Goal: Task Accomplishment & Management: Complete application form

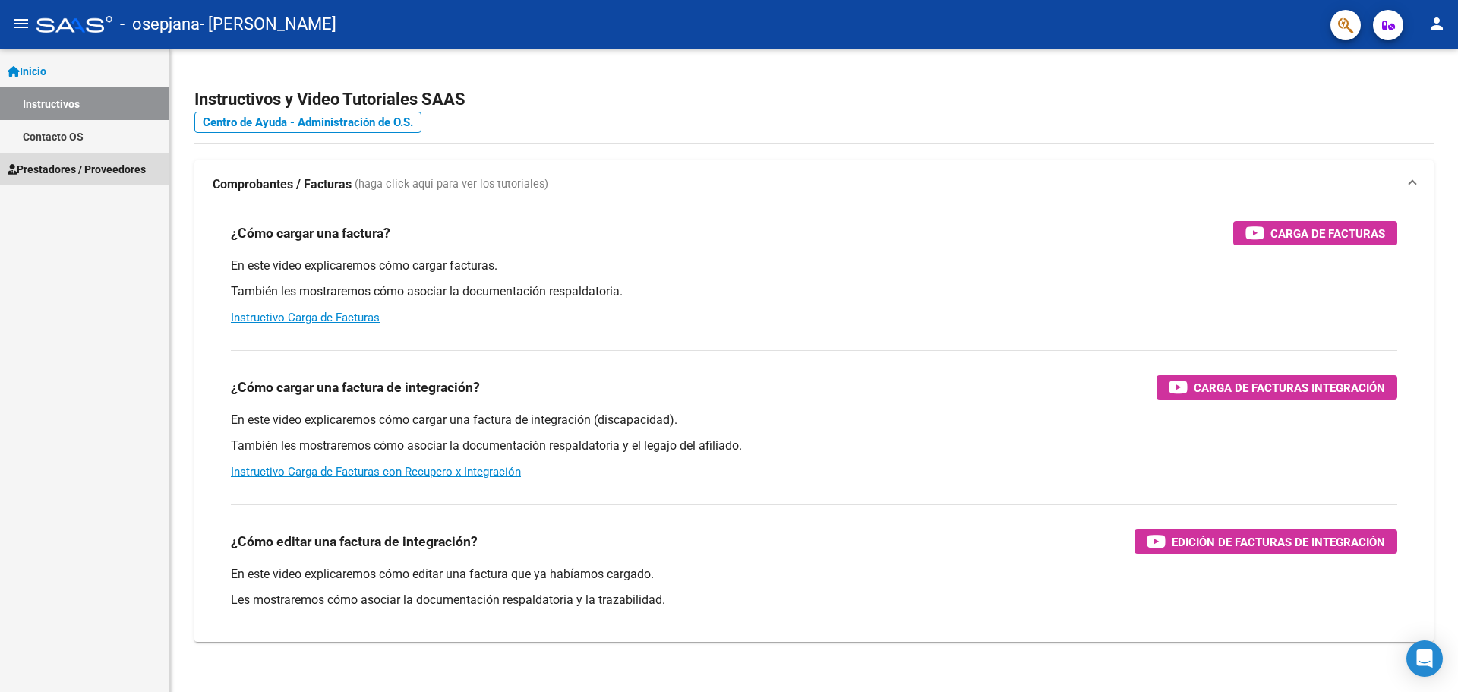
click at [36, 171] on span "Prestadores / Proveedores" at bounding box center [77, 169] width 138 height 17
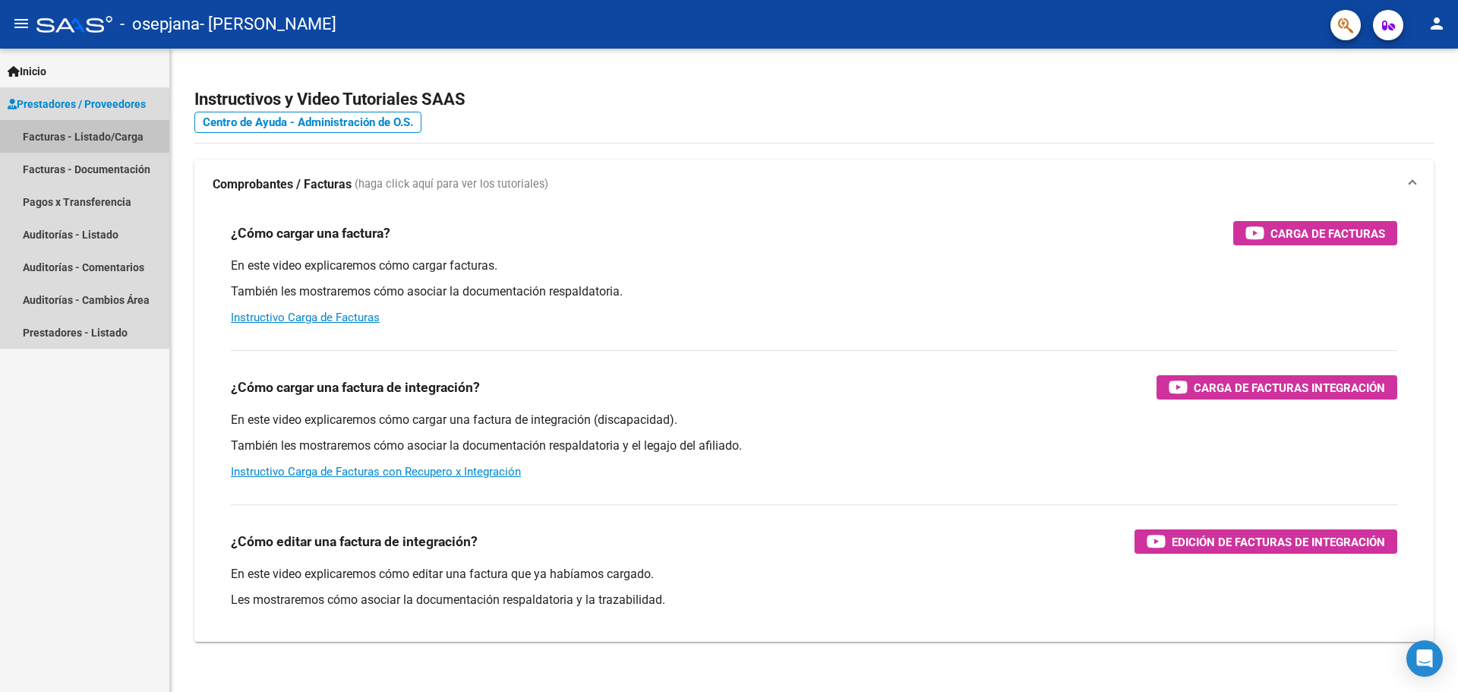
click at [55, 136] on link "Facturas - Listado/Carga" at bounding box center [84, 136] width 169 height 33
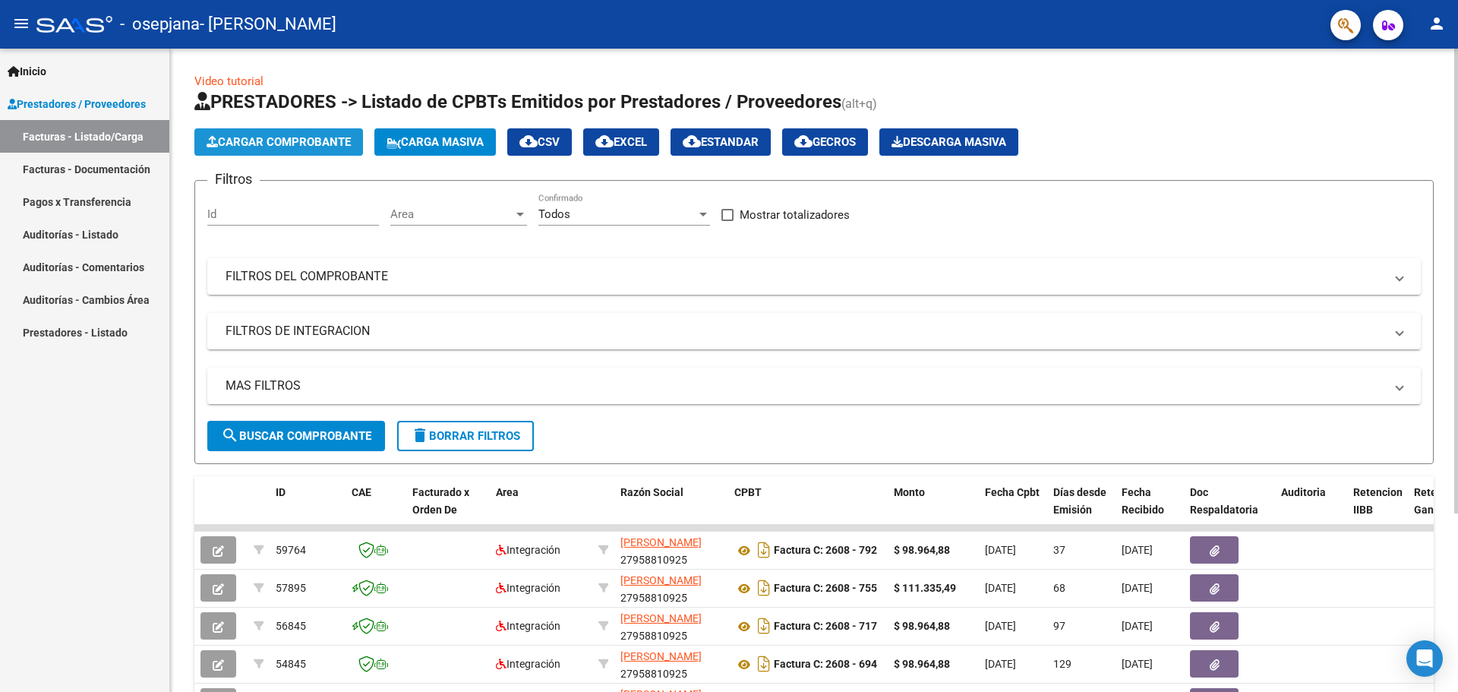
click at [303, 145] on span "Cargar Comprobante" at bounding box center [279, 142] width 144 height 14
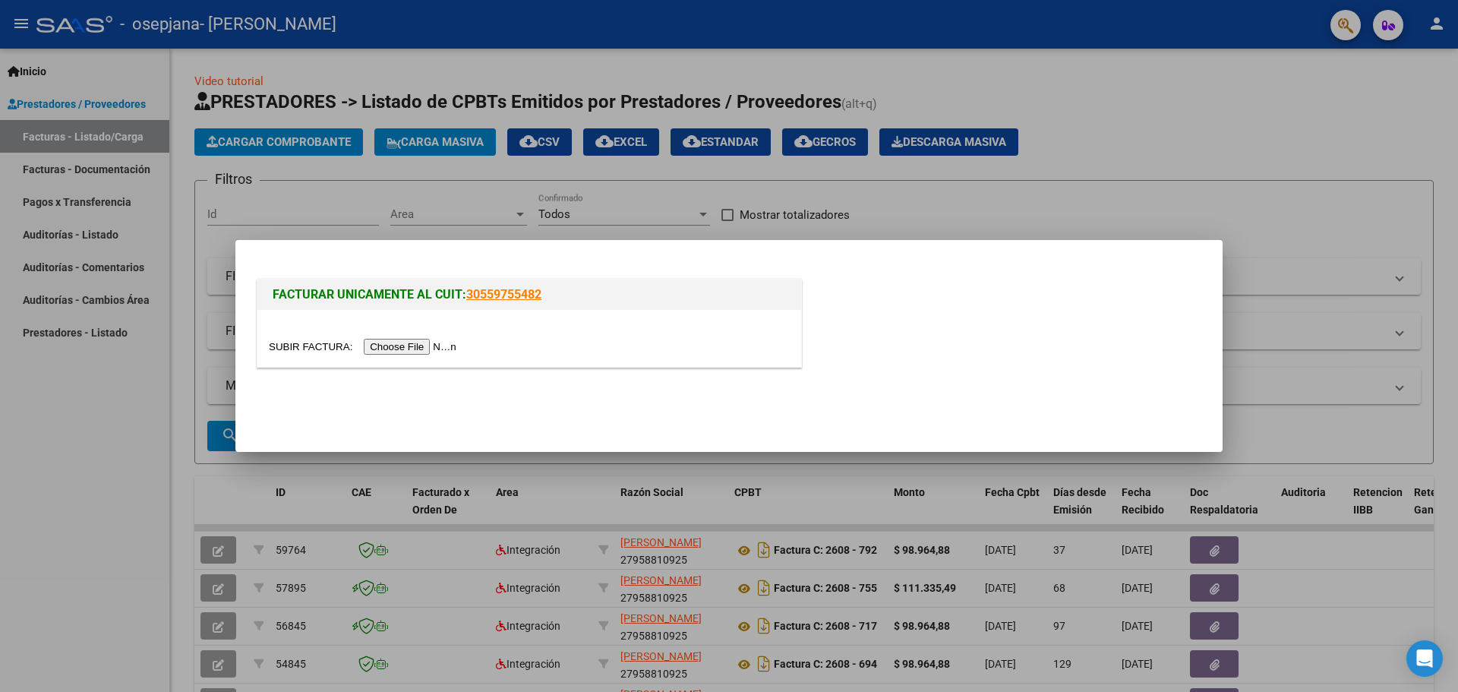
click at [446, 349] on input "file" at bounding box center [365, 347] width 192 height 16
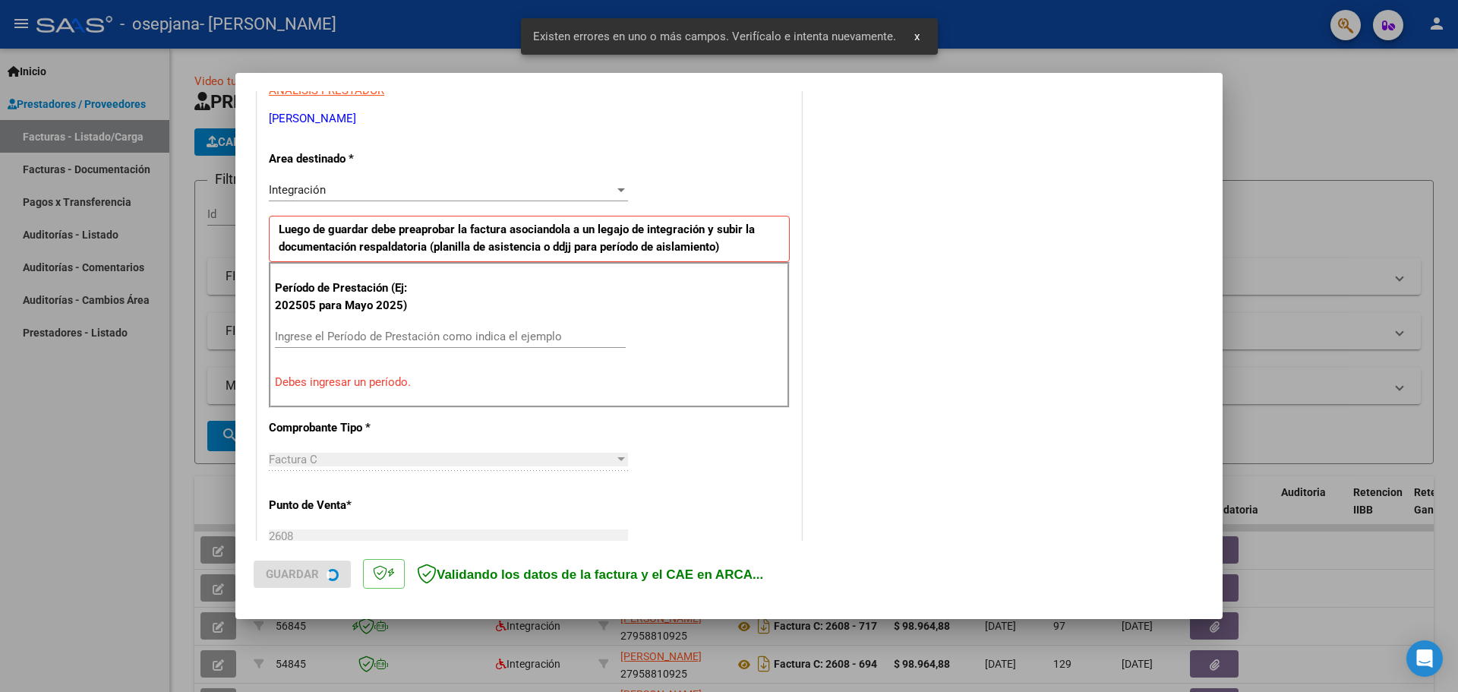
scroll to position [304, 0]
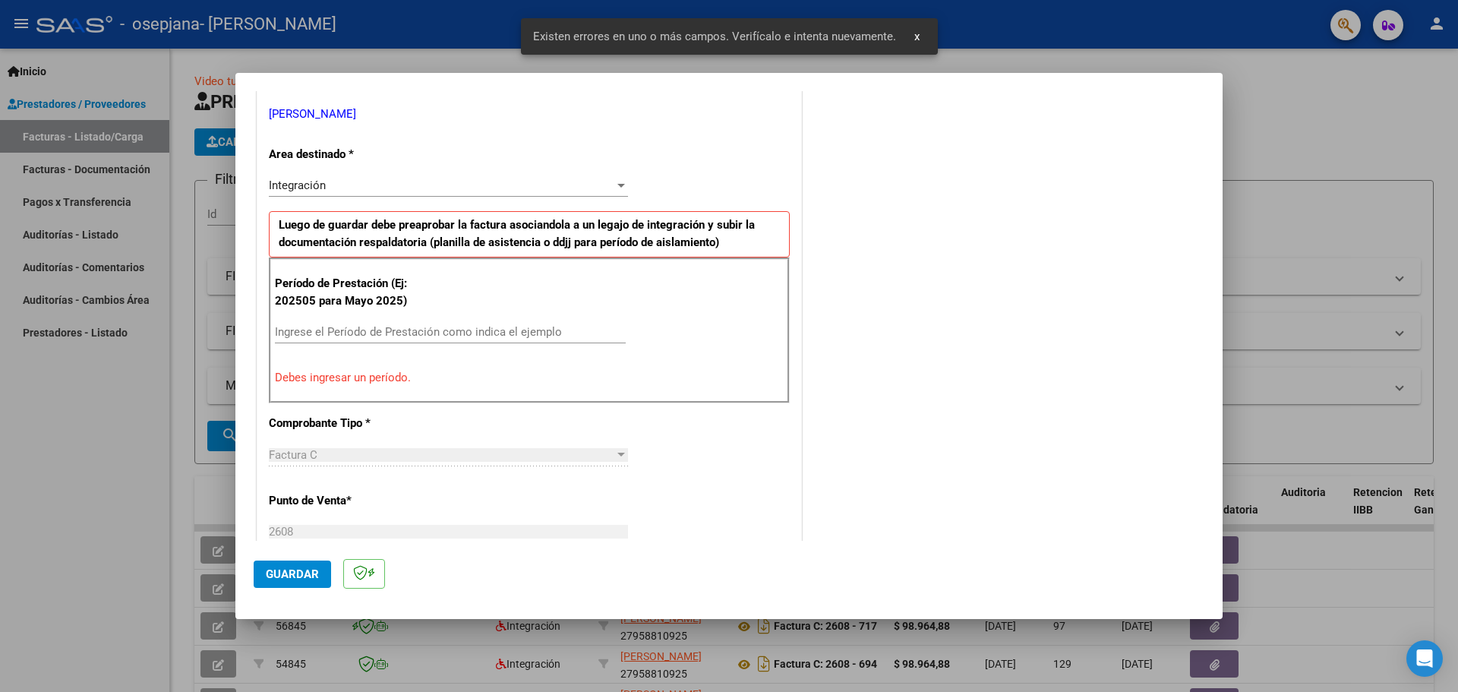
click at [377, 323] on div "Ingrese el Período de Prestación como indica el ejemplo" at bounding box center [450, 331] width 351 height 23
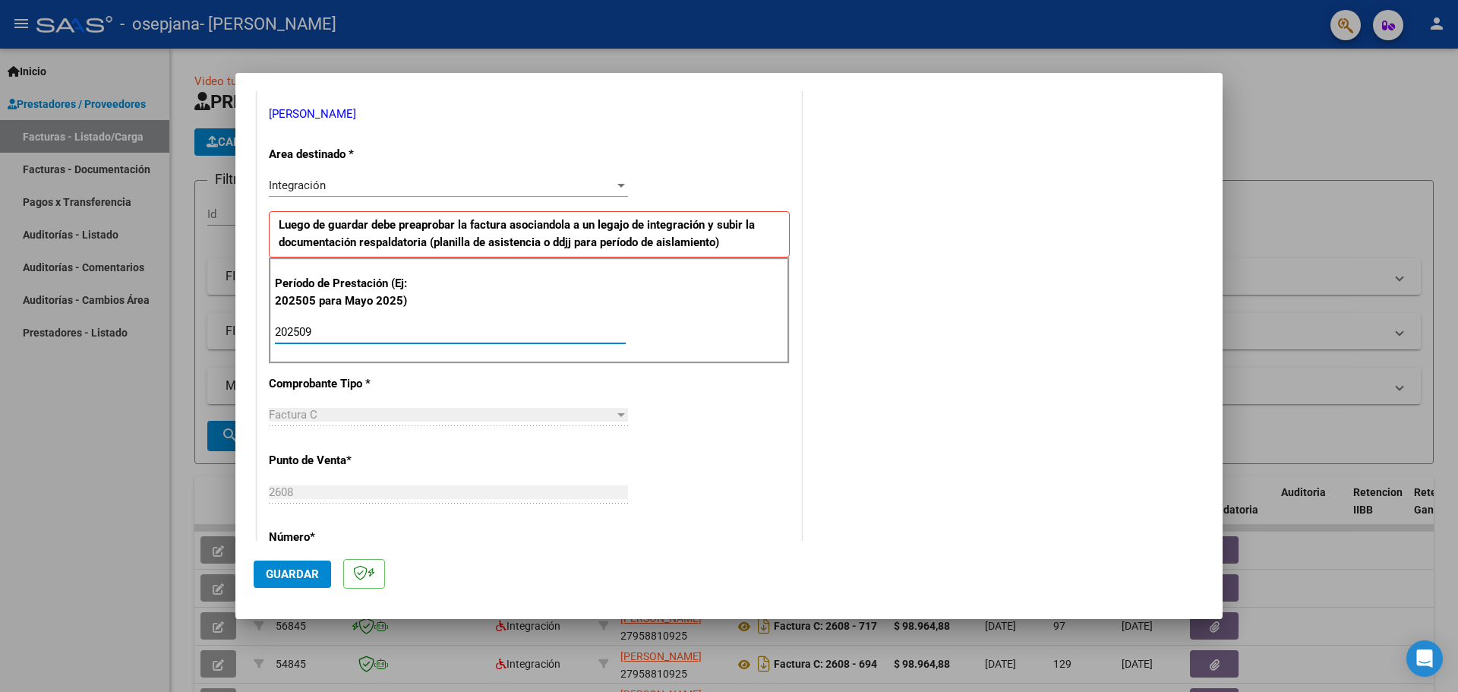
type input "202509"
click at [787, 484] on div "CUIT * 27-95881092-5 Ingresar CUIT ANALISIS PRESTADOR [PERSON_NAME] [PERSON_NAM…" at bounding box center [529, 549] width 544 height 1143
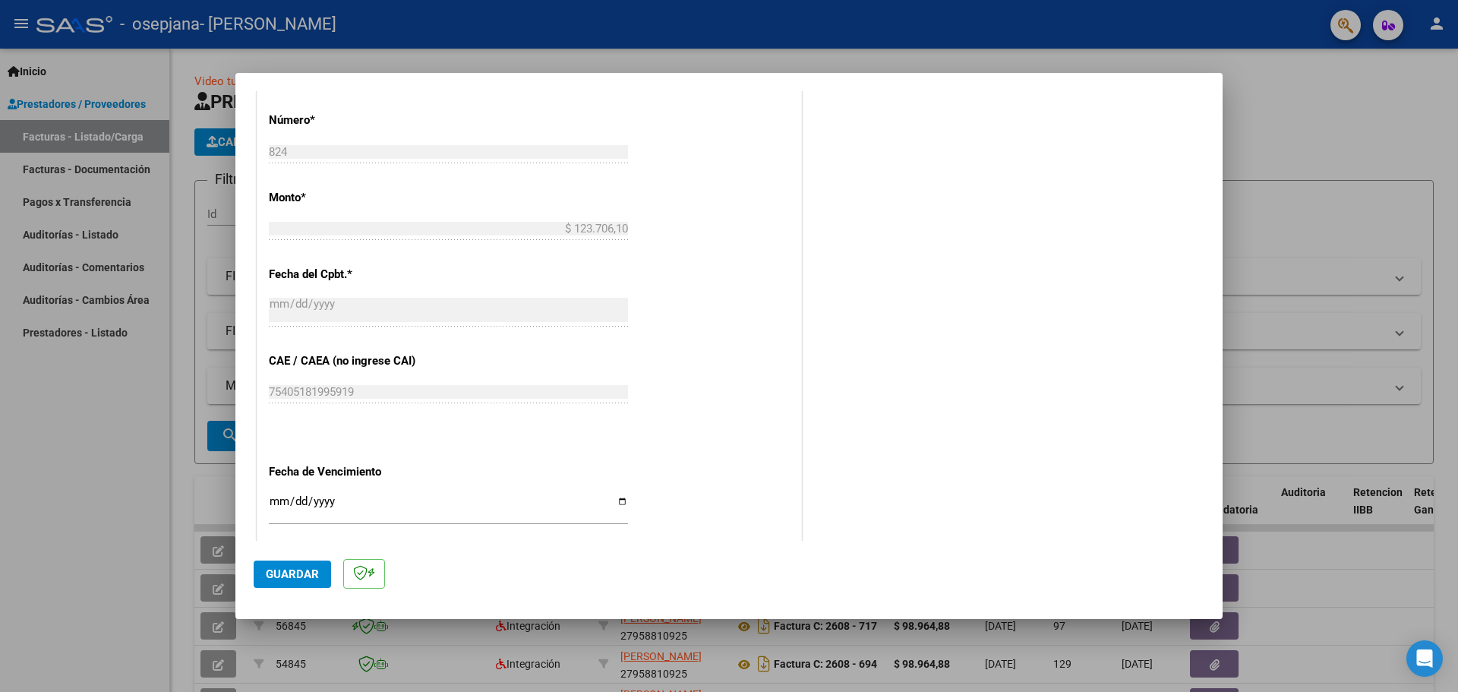
scroll to position [887, 0]
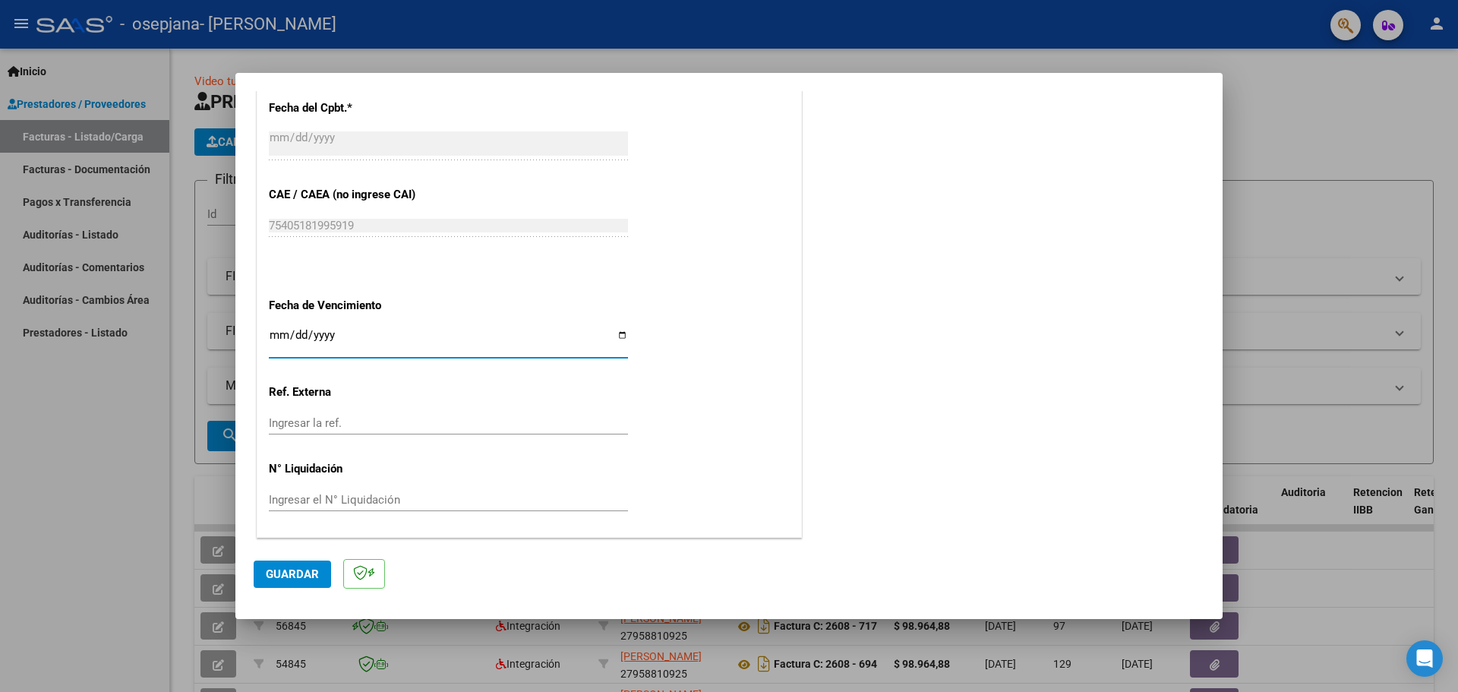
click at [396, 333] on input "Ingresar la fecha" at bounding box center [448, 341] width 359 height 24
type input "[DATE]"
click at [315, 572] on span "Guardar" at bounding box center [292, 574] width 53 height 14
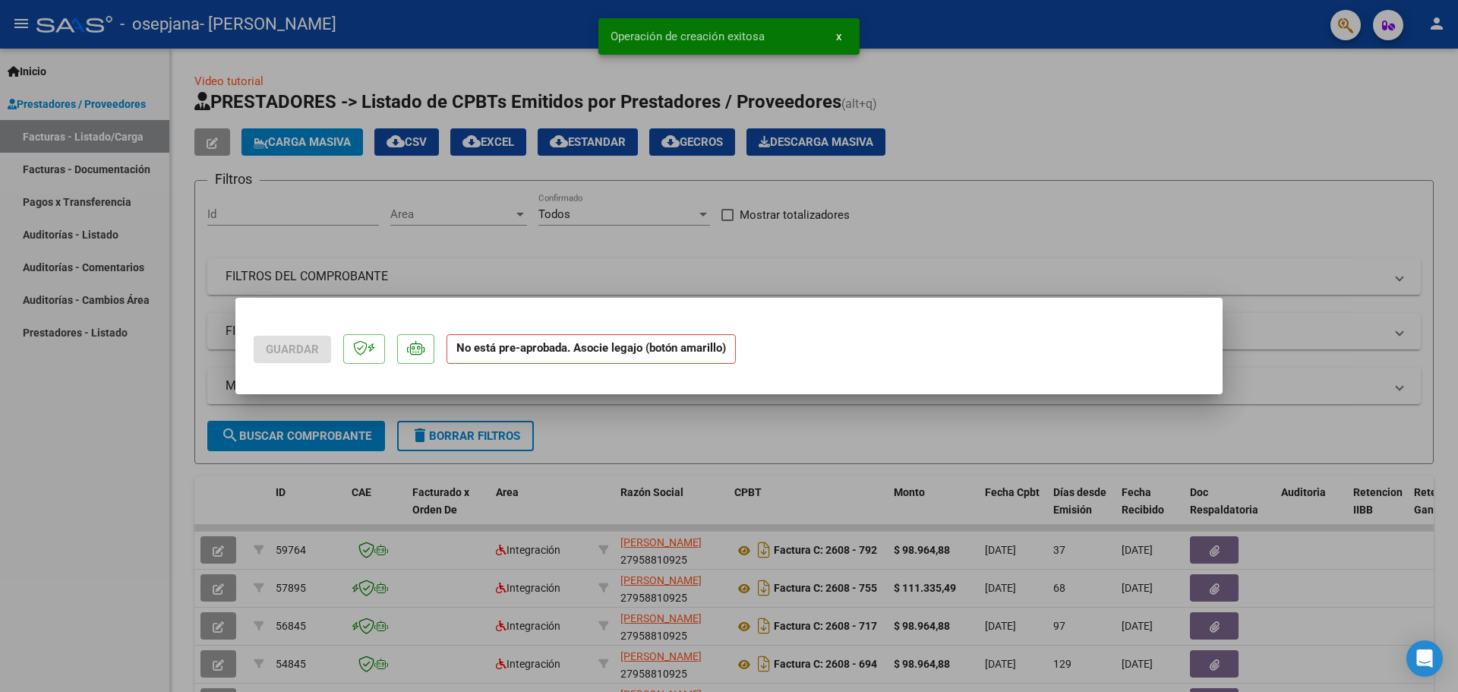
scroll to position [0, 0]
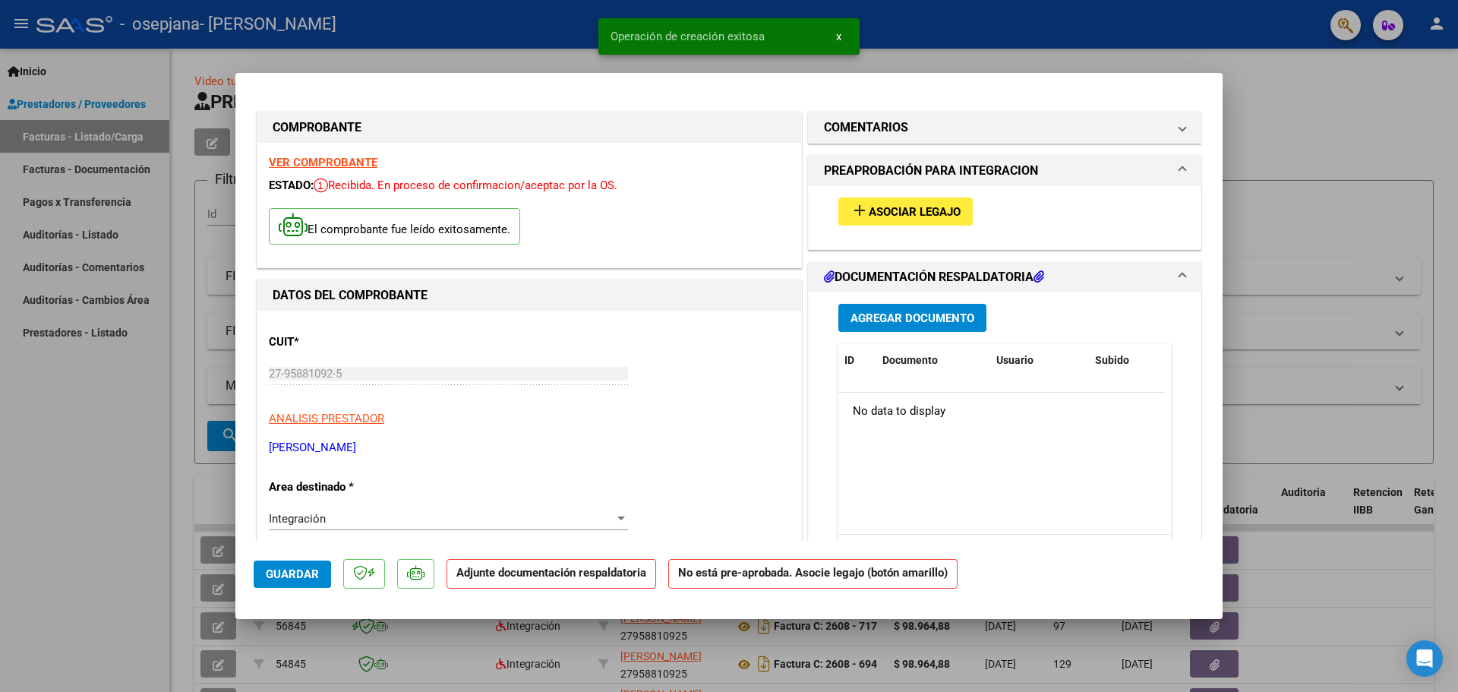
click at [852, 208] on mat-icon "add" at bounding box center [859, 210] width 18 height 18
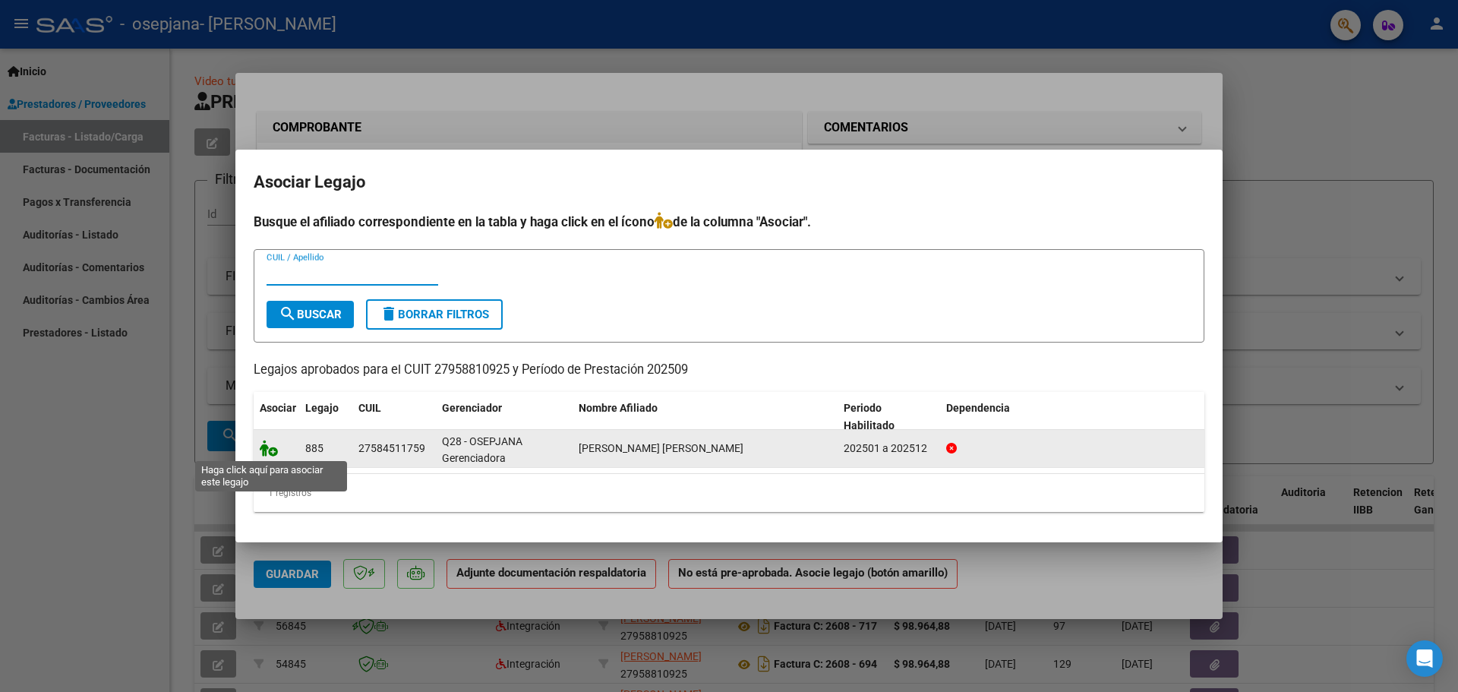
click at [267, 451] on icon at bounding box center [269, 448] width 18 height 17
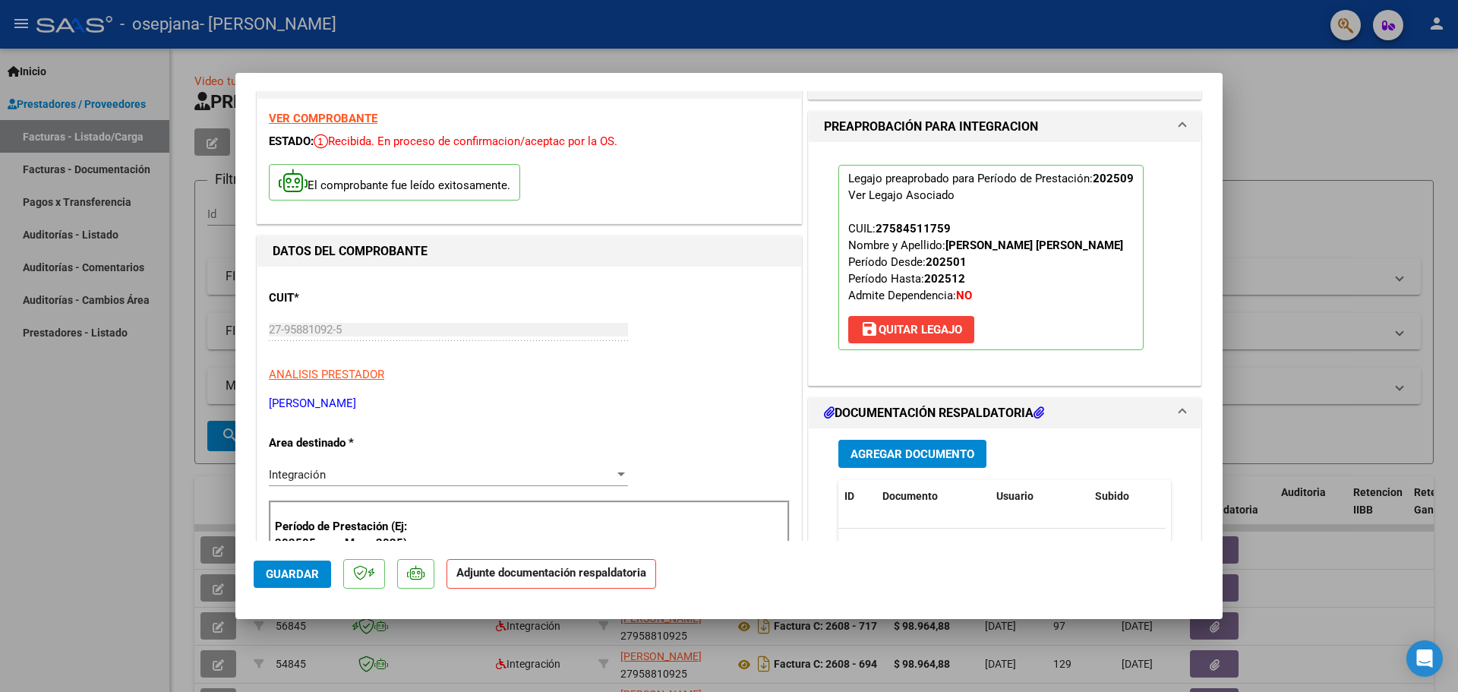
scroll to position [152, 0]
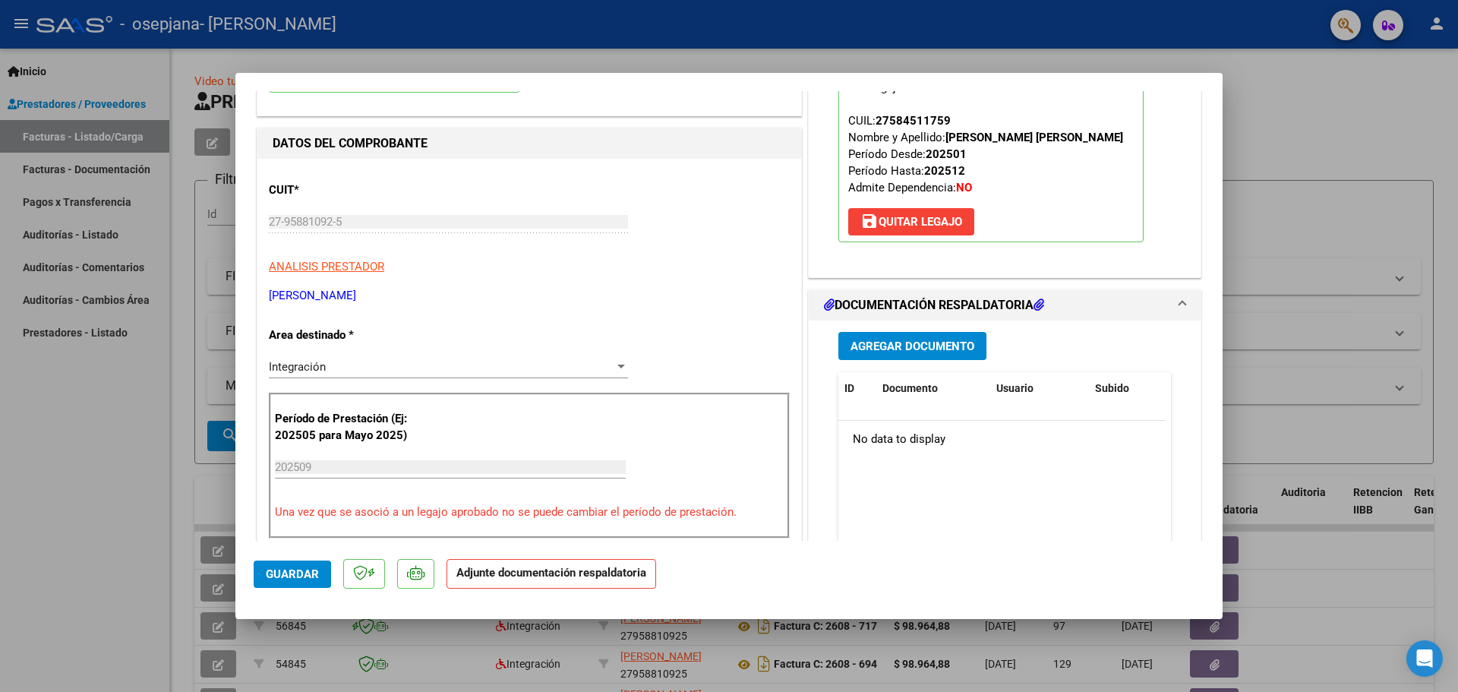
click at [908, 341] on span "Agregar Documento" at bounding box center [912, 346] width 124 height 14
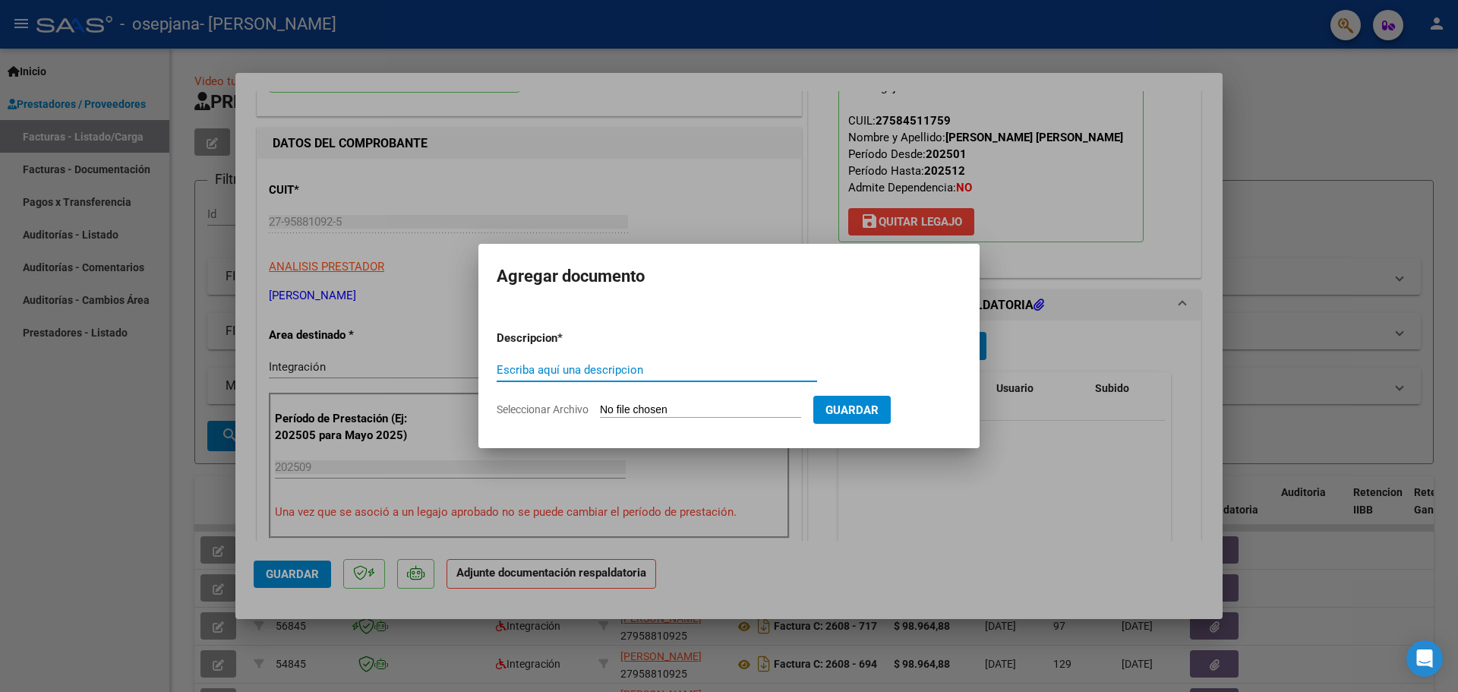
click at [556, 364] on input "Escriba aquí una descripcion" at bounding box center [657, 370] width 320 height 14
click at [642, 408] on input "Seleccionar Archivo" at bounding box center [700, 410] width 201 height 14
type input "C:\fakepath\Asistencia TO [DATE].pdf"
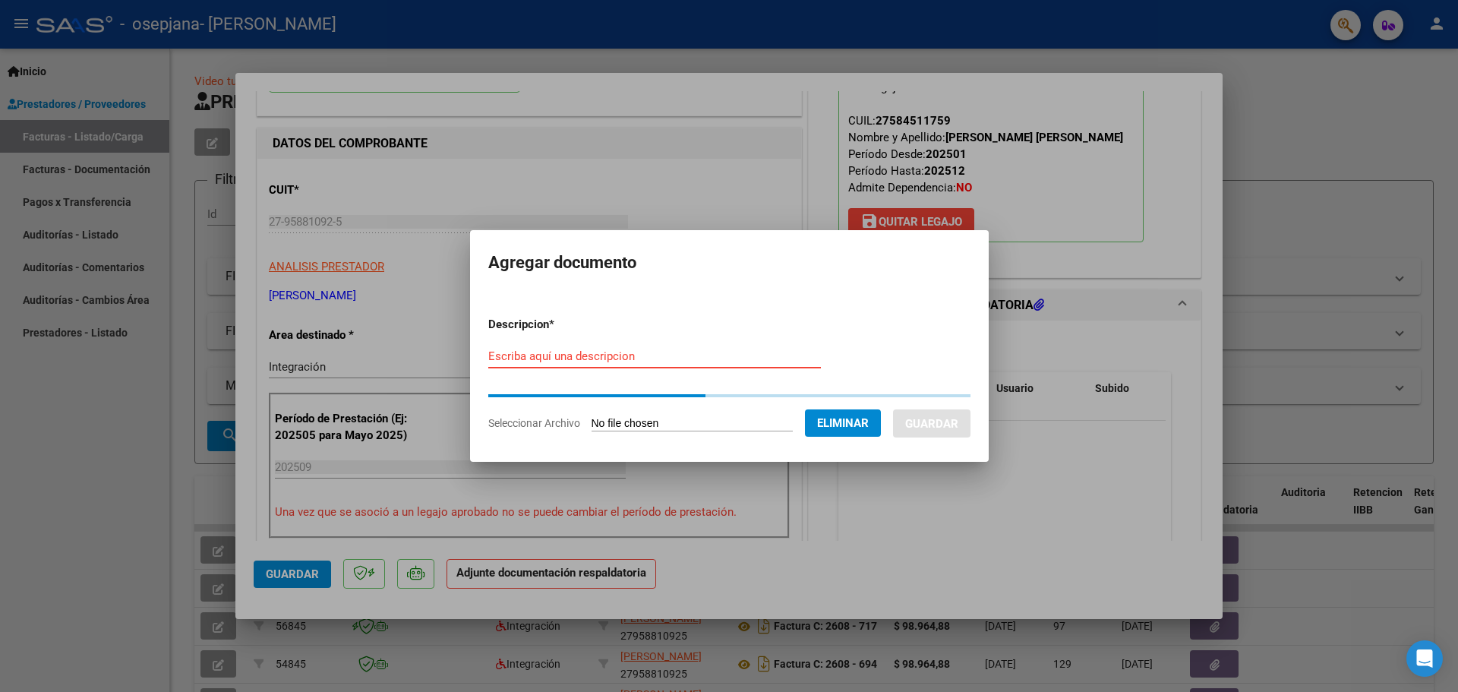
click at [585, 356] on input "Escriba aquí una descripcion" at bounding box center [654, 356] width 333 height 14
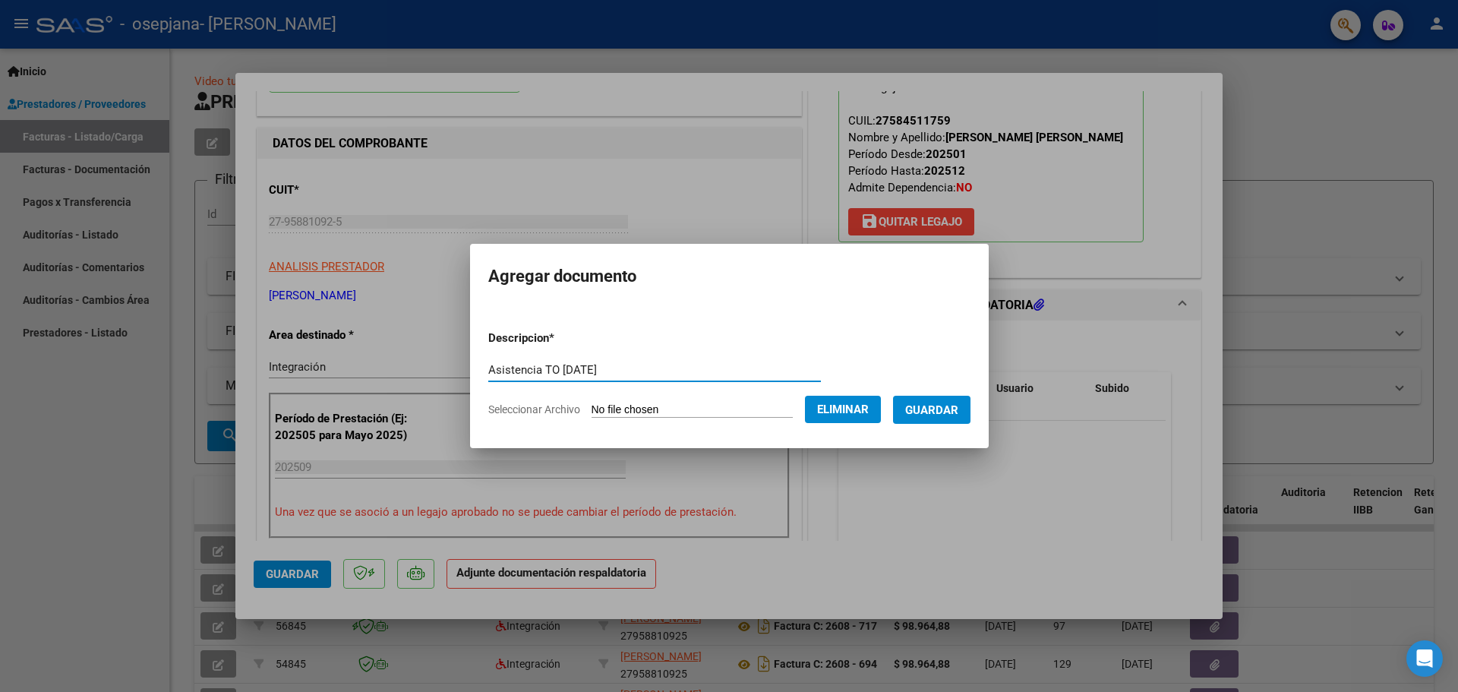
type input "Asistencia TO [DATE]"
click at [947, 412] on span "Guardar" at bounding box center [931, 410] width 53 height 14
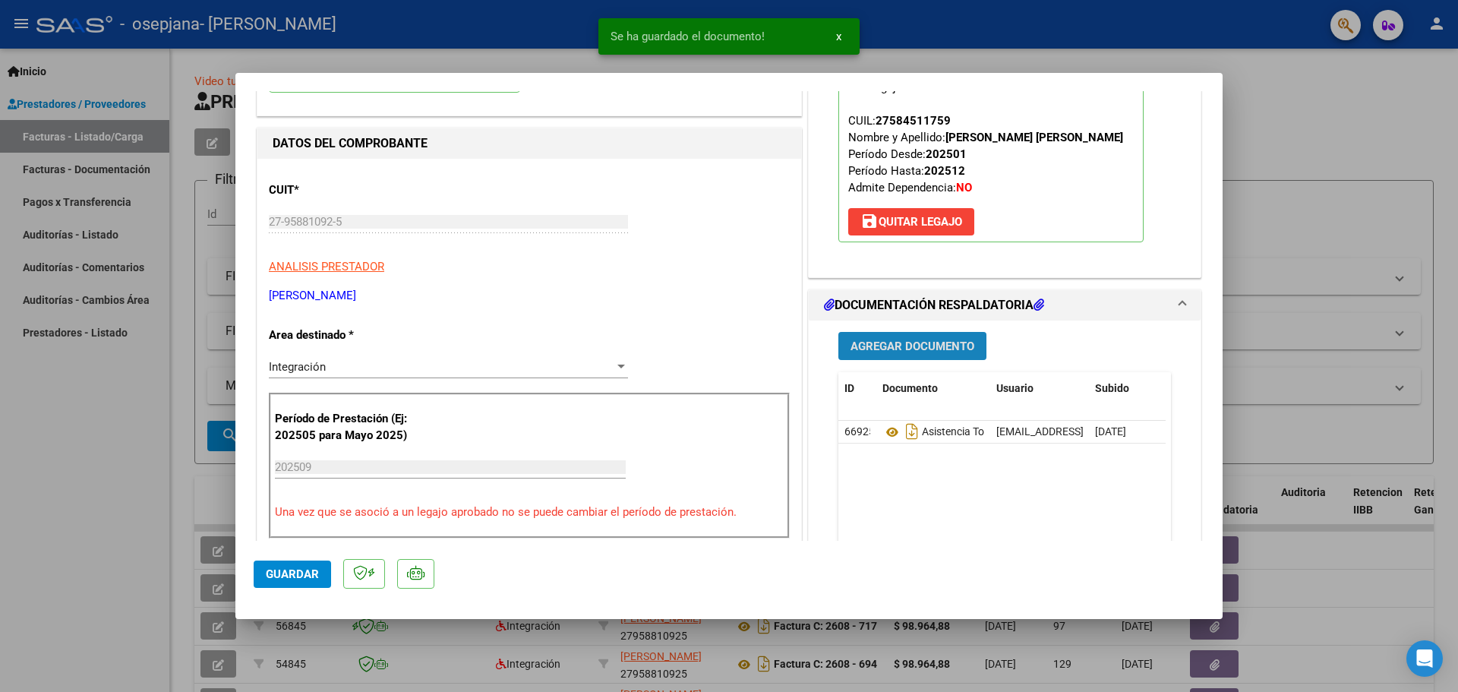
click at [939, 342] on span "Agregar Documento" at bounding box center [912, 346] width 124 height 14
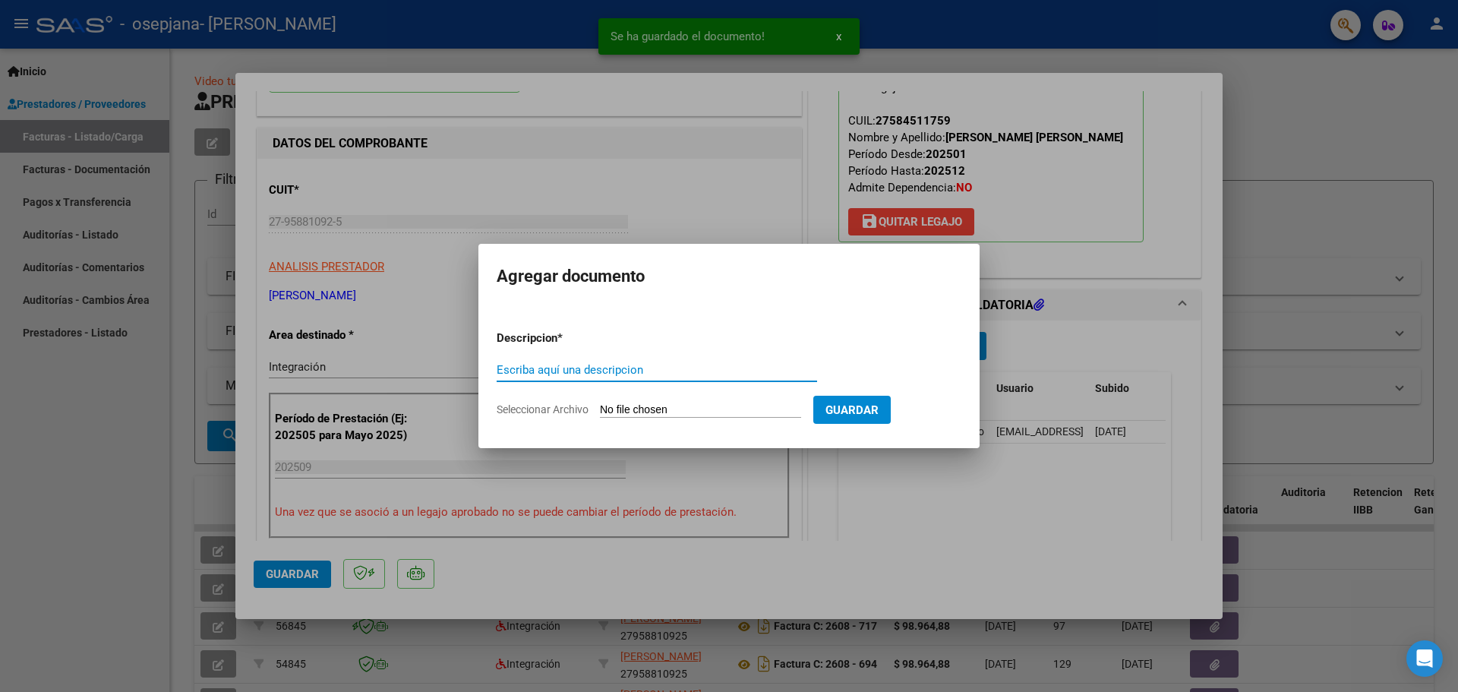
click at [627, 374] on input "Escriba aquí una descripcion" at bounding box center [657, 370] width 320 height 14
click at [670, 405] on input "Seleccionar Archivo" at bounding box center [700, 410] width 201 height 14
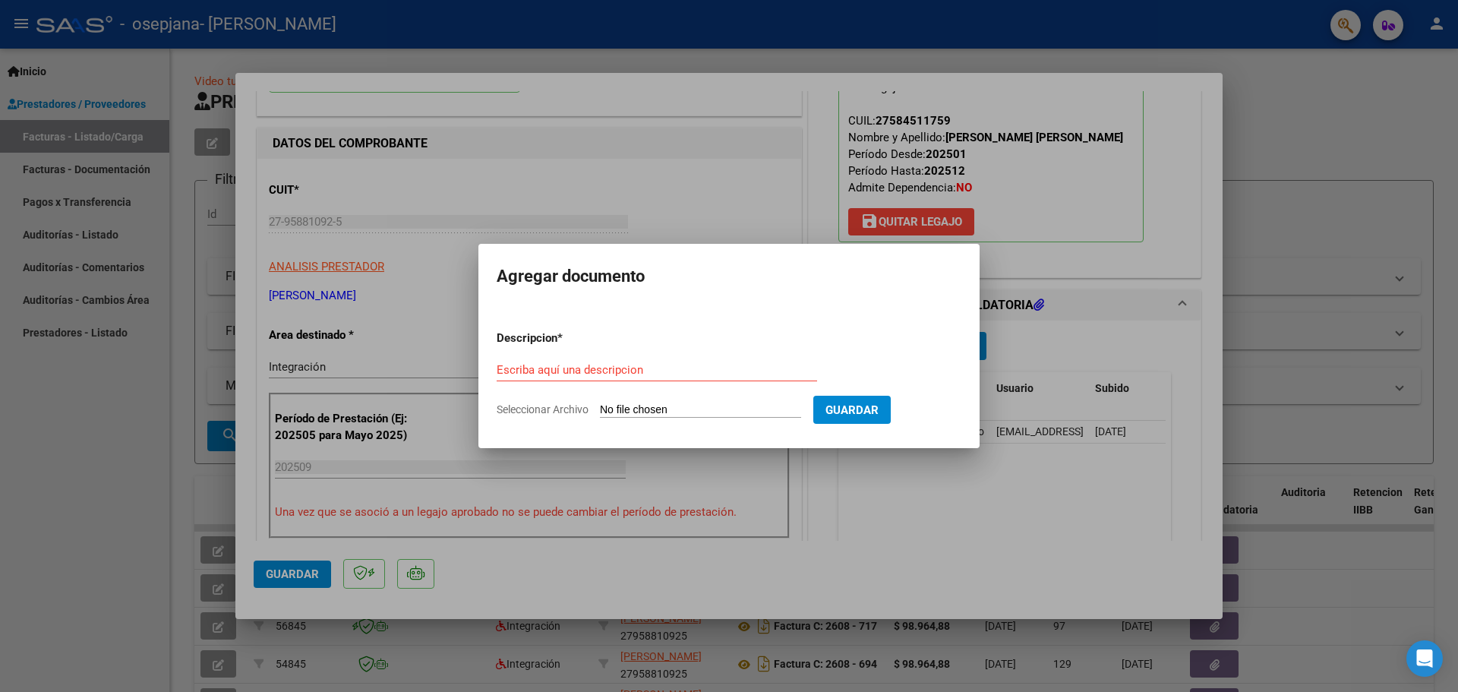
type input "C:\fakepath\Informe Mensual [DATE].pdf"
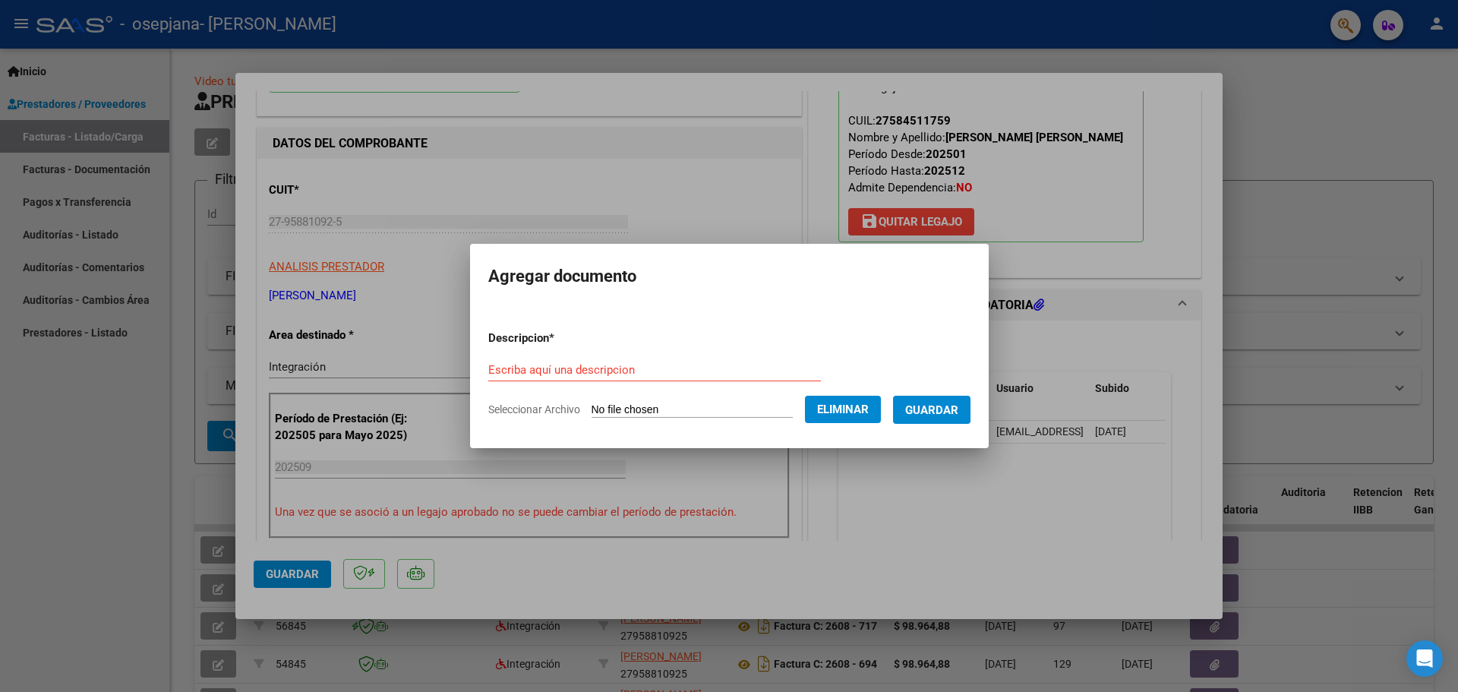
click at [670, 364] on input "Escriba aquí una descripcion" at bounding box center [654, 370] width 333 height 14
type input "Informe Mensual [DATE]"
click at [942, 407] on span "Guardar" at bounding box center [931, 410] width 53 height 14
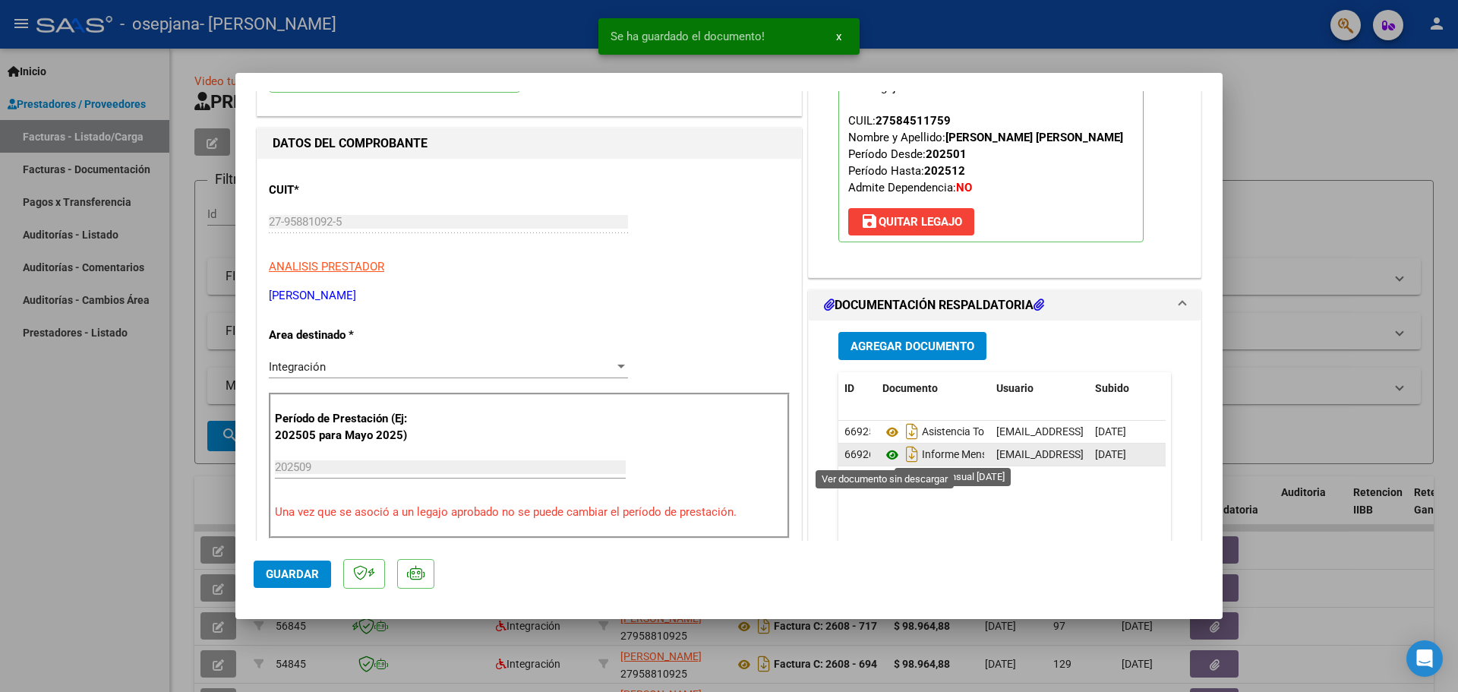
click at [882, 453] on icon at bounding box center [892, 455] width 20 height 18
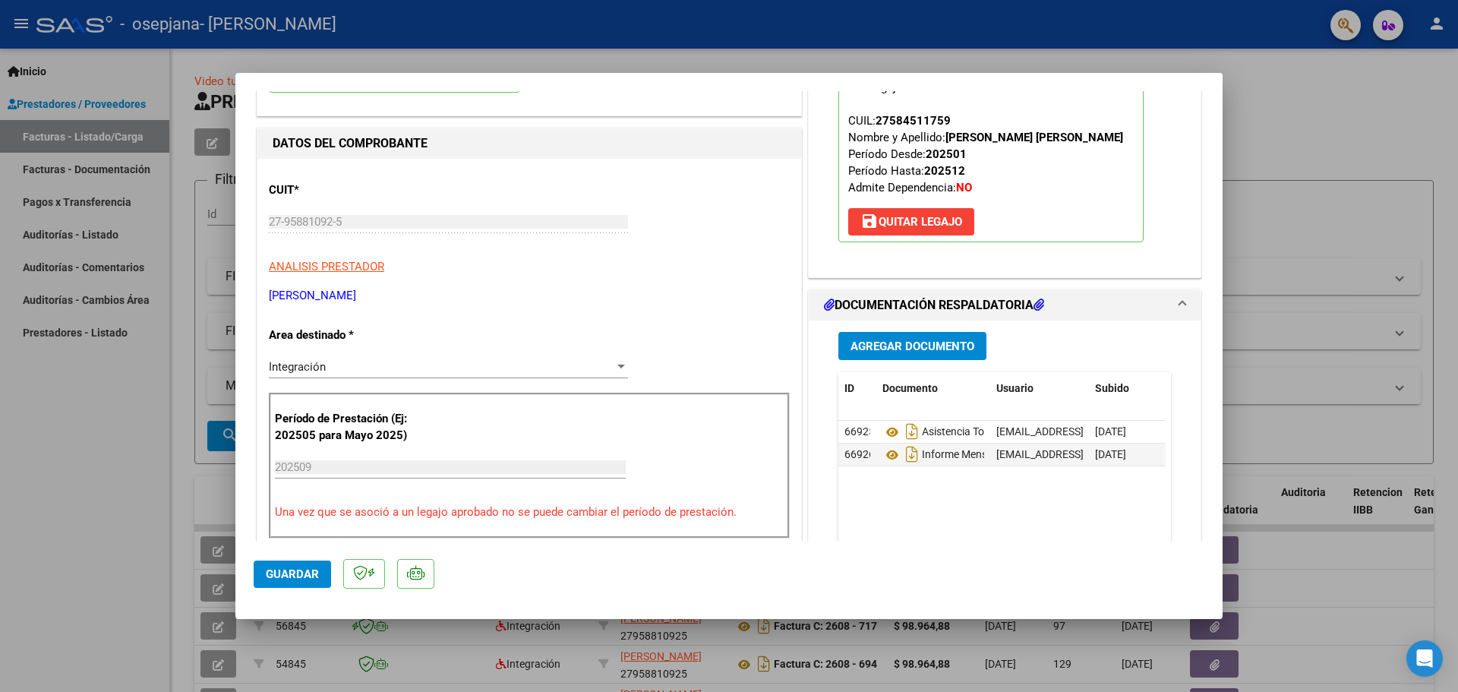
click at [945, 342] on span "Agregar Documento" at bounding box center [912, 346] width 124 height 14
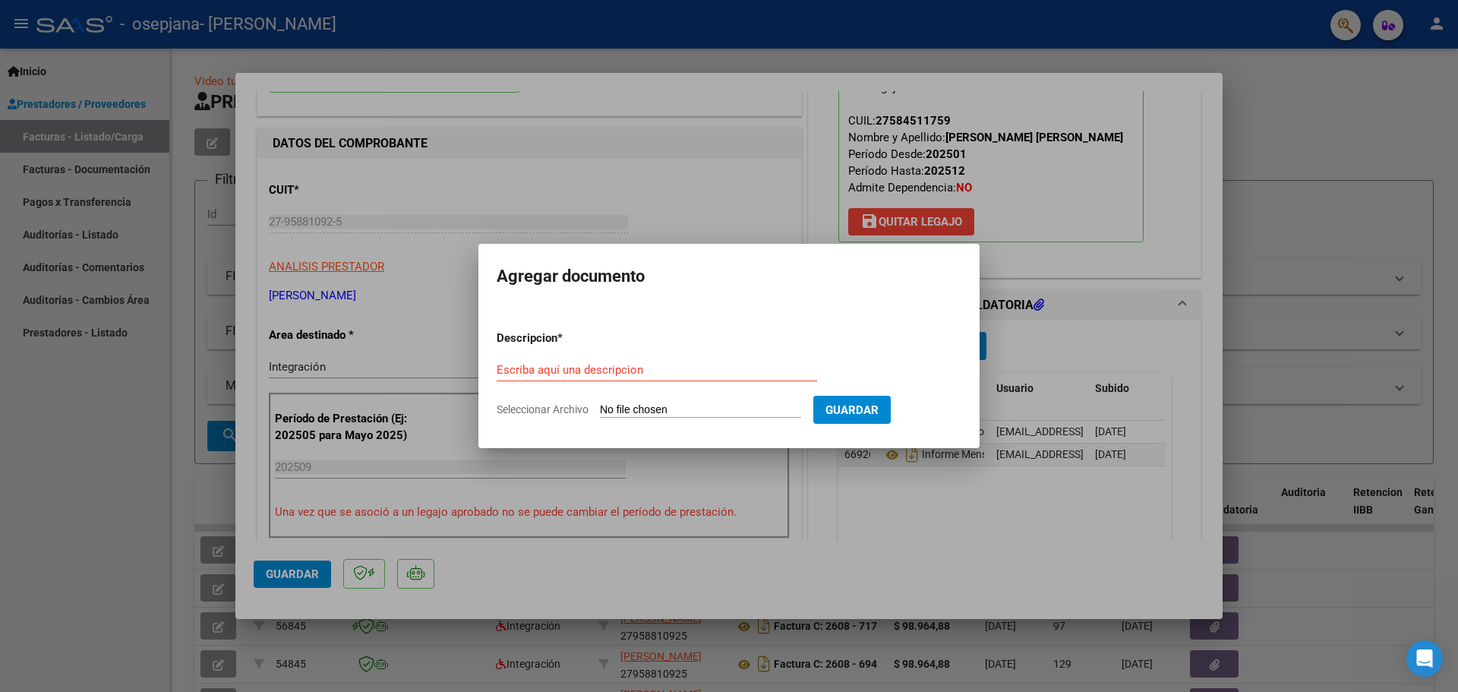
click at [623, 408] on input "Seleccionar Archivo" at bounding box center [700, 410] width 201 height 14
type input "C:\fakepath\Recibo de pago Orden N 82581.pdf"
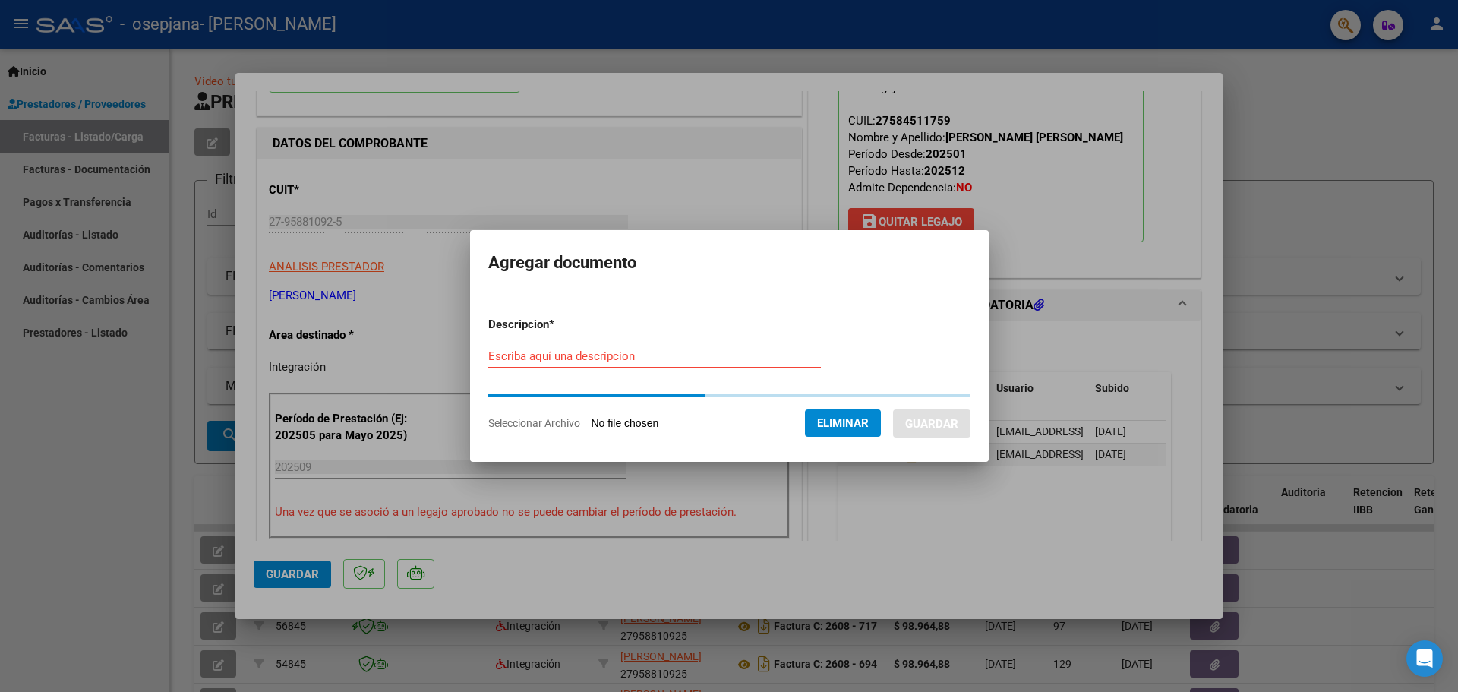
click at [624, 347] on div "Escriba aquí una descripcion" at bounding box center [654, 356] width 333 height 23
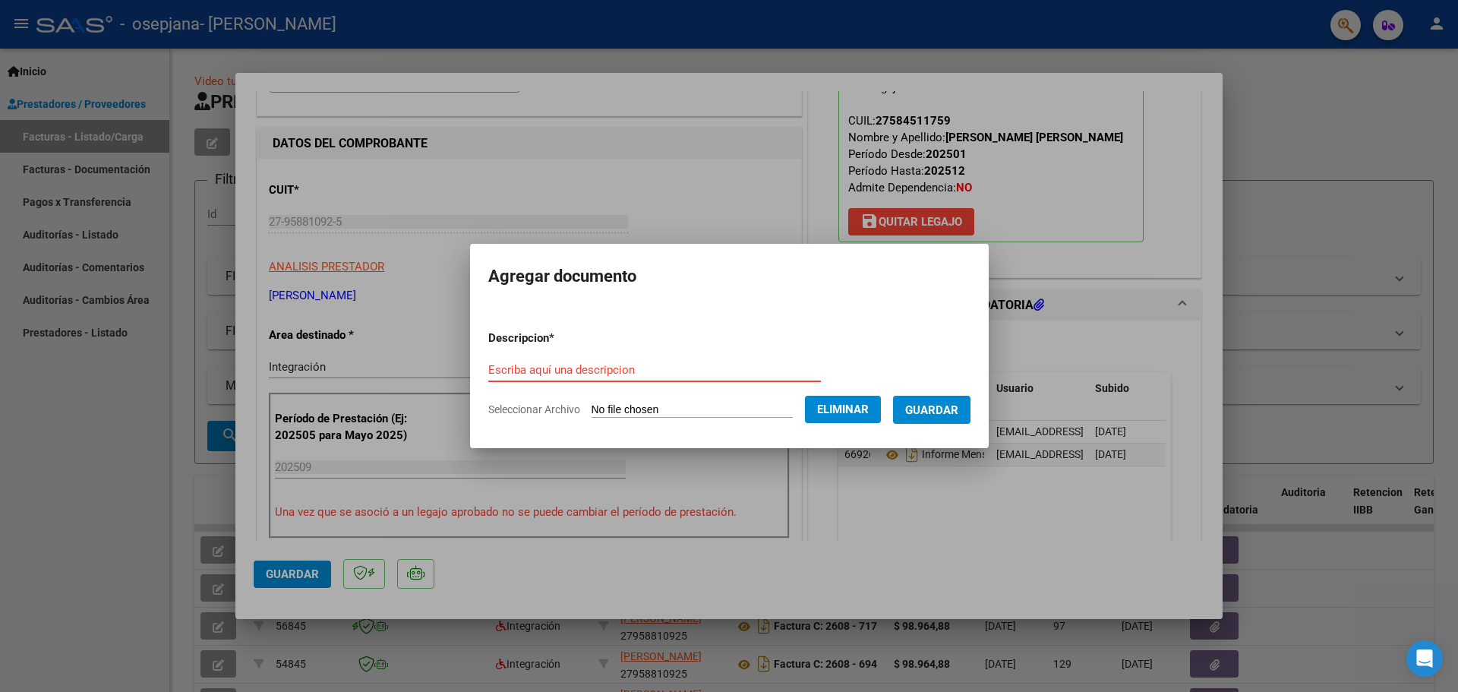
click at [624, 367] on input "Escriba aquí una descripcion" at bounding box center [654, 370] width 333 height 14
type input "Recibo de Pago Orden_N 82581"
click at [941, 413] on span "Guardar" at bounding box center [931, 410] width 53 height 14
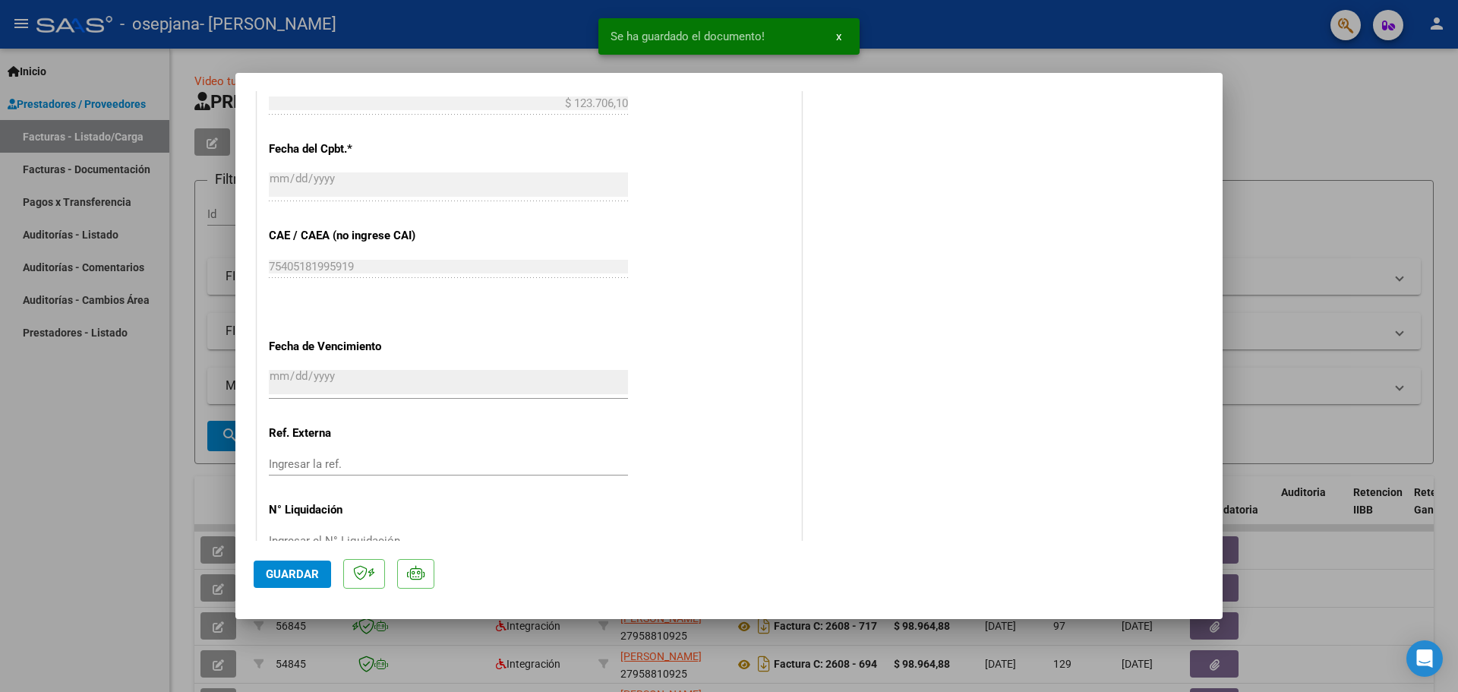
scroll to position [910, 0]
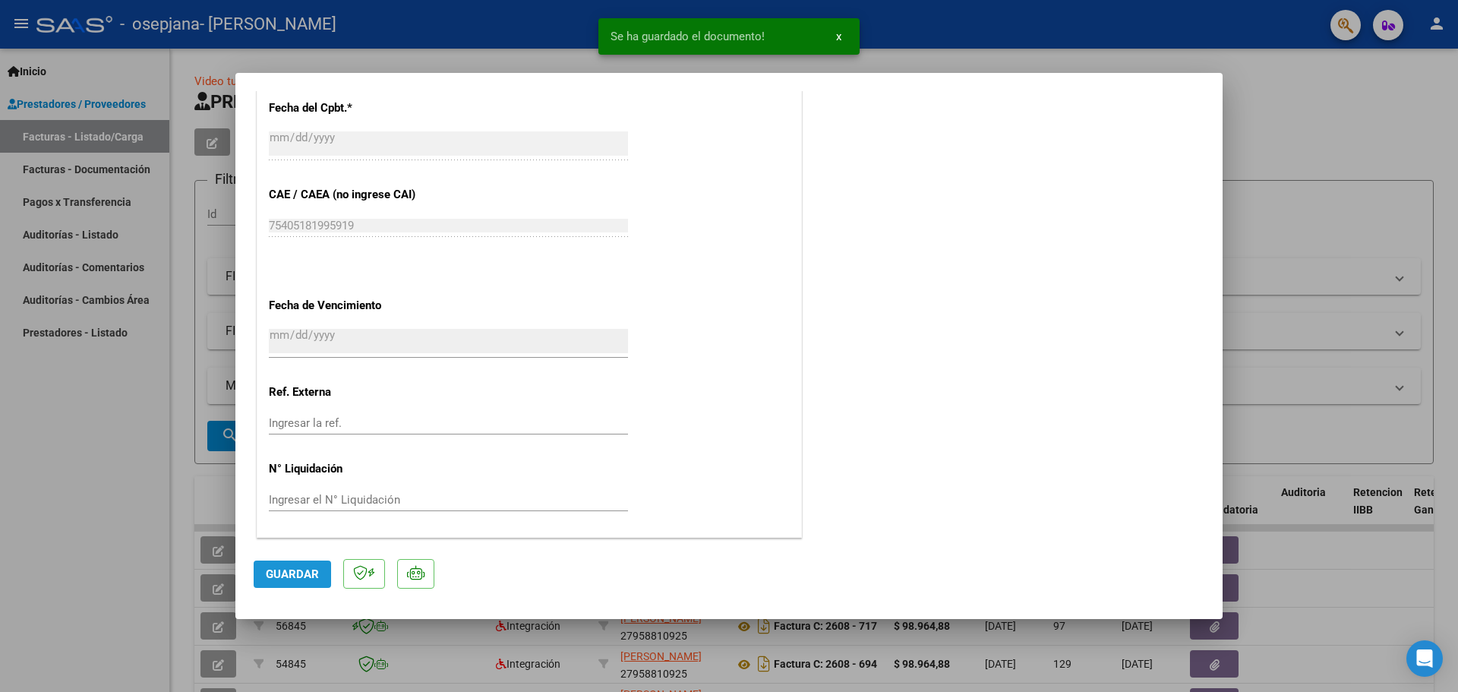
click at [304, 571] on span "Guardar" at bounding box center [292, 574] width 53 height 14
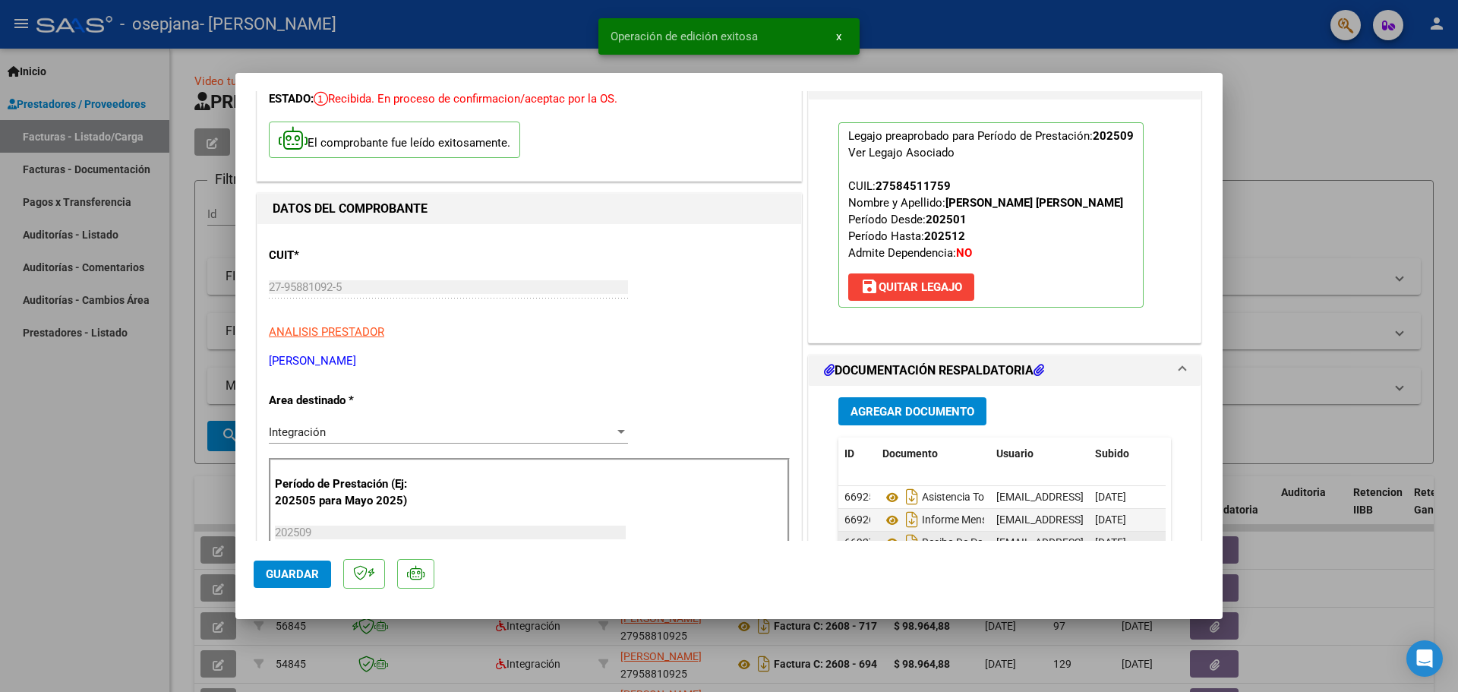
scroll to position [0, 0]
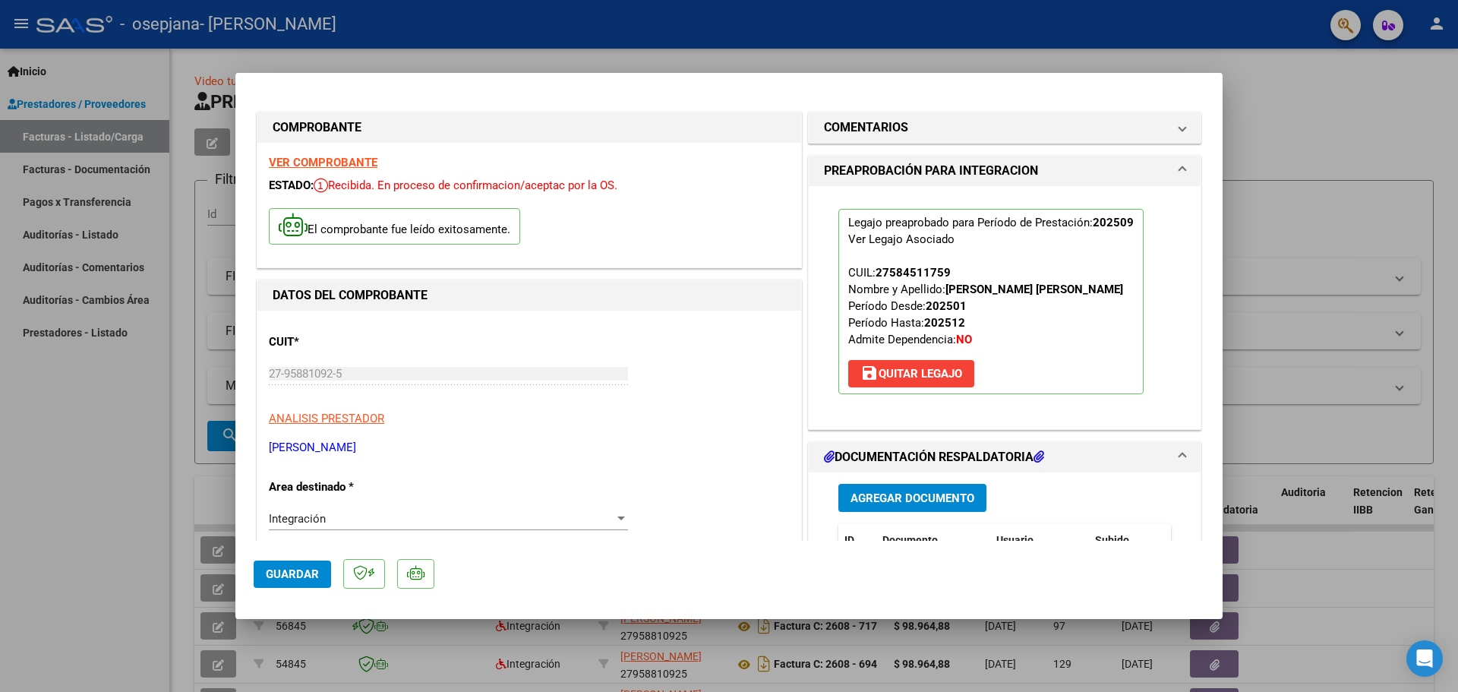
click at [1365, 229] on div at bounding box center [729, 346] width 1458 height 692
type input "$ 0,00"
